Goal: Find specific page/section: Find specific page/section

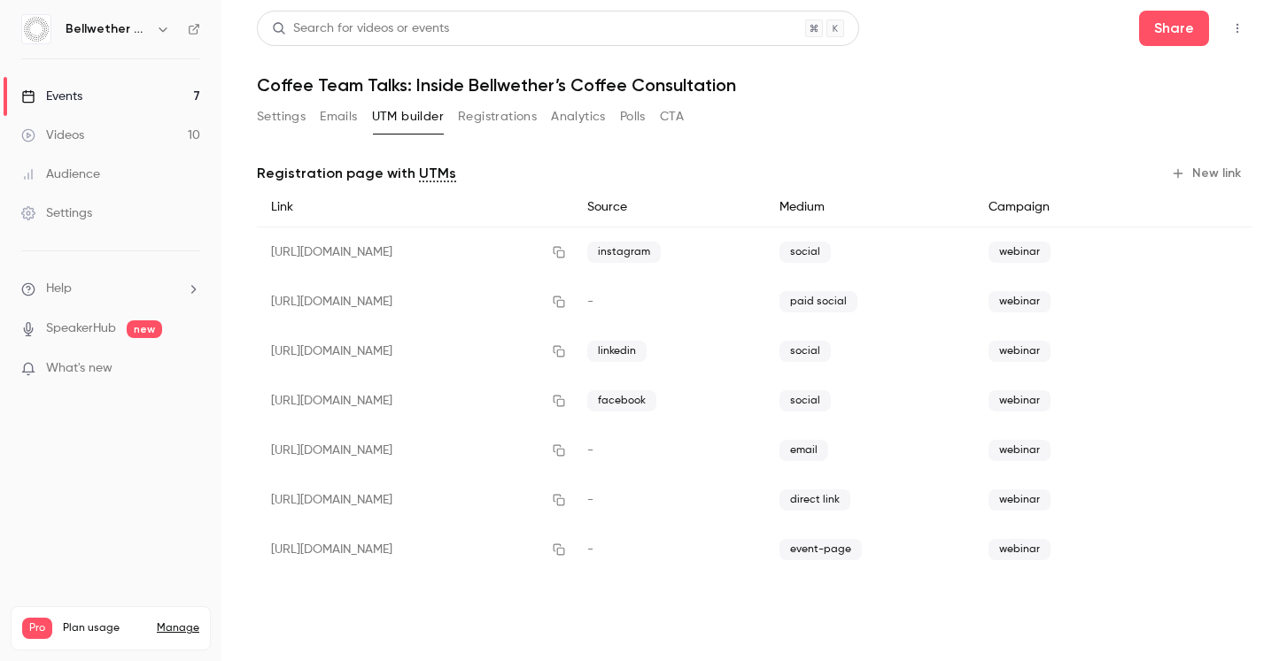
click at [119, 106] on link "Events 7" at bounding box center [110, 96] width 221 height 39
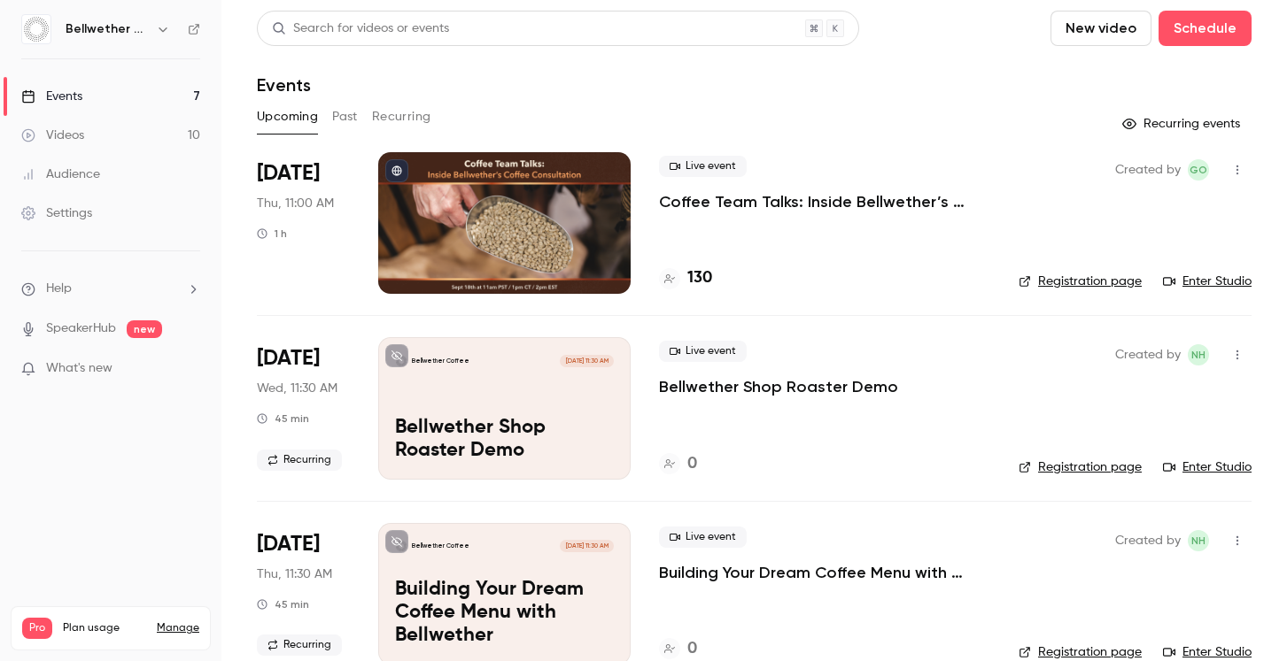
click at [572, 200] on div at bounding box center [504, 223] width 252 height 142
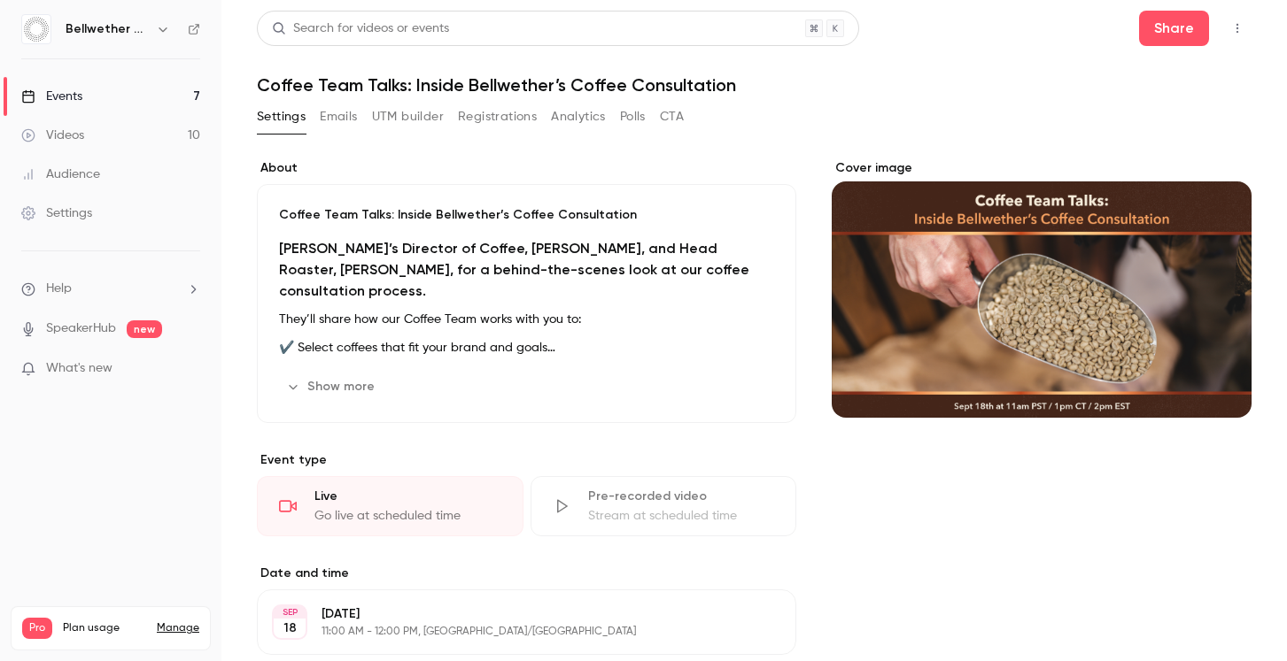
click at [419, 110] on button "UTM builder" at bounding box center [408, 117] width 72 height 28
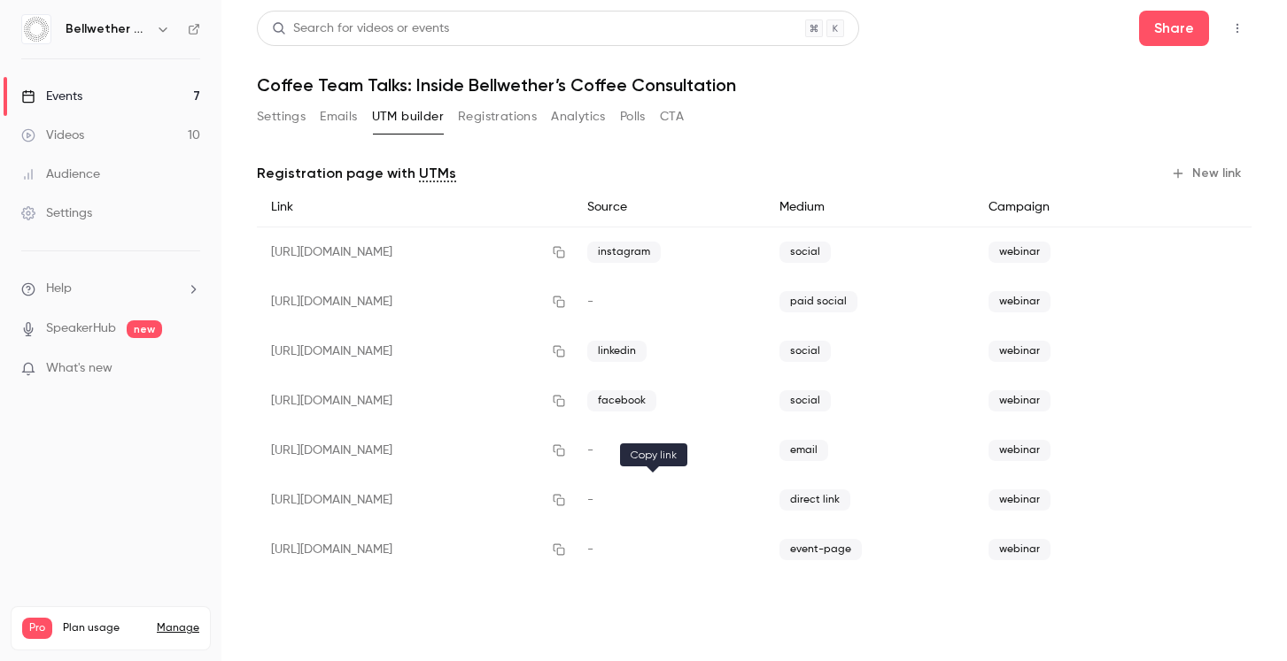
click at [566, 500] on icon "button" at bounding box center [559, 500] width 14 height 12
